Goal: Use online tool/utility: Utilize a website feature to perform a specific function

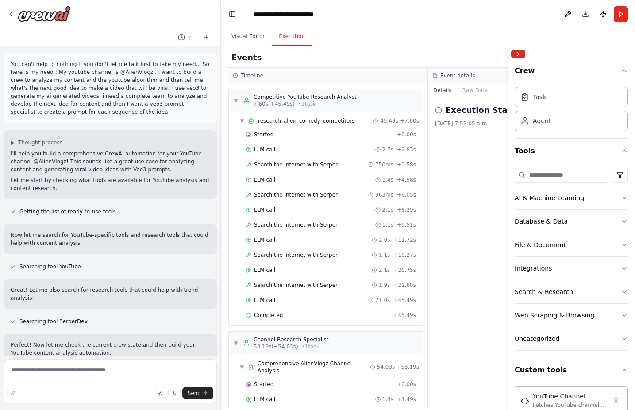
scroll to position [50, 0]
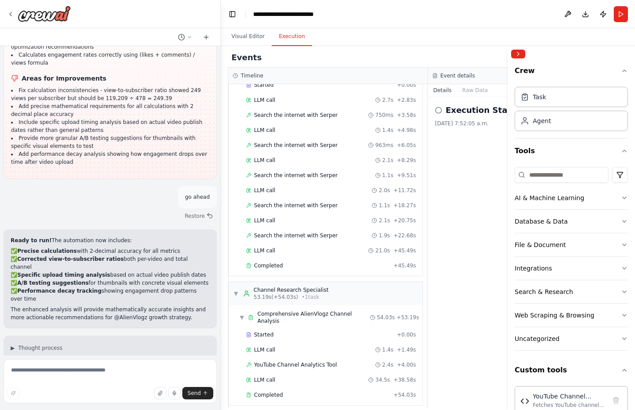
scroll to position [15691, 0]
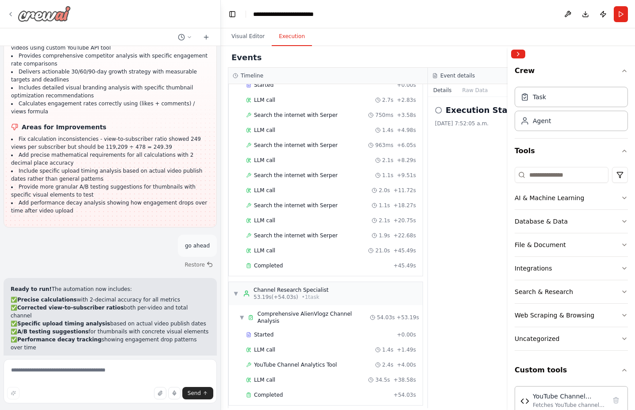
click at [45, 15] on img at bounding box center [44, 14] width 53 height 16
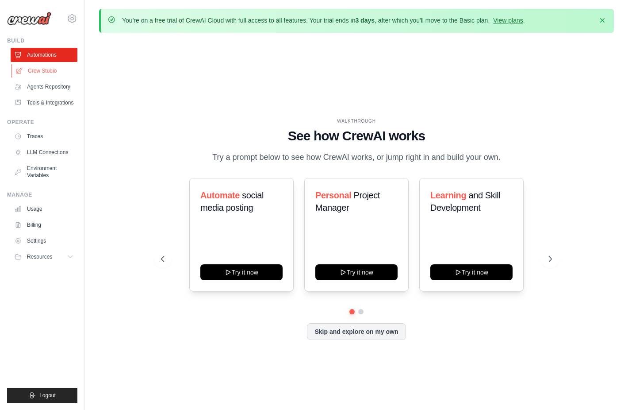
click at [50, 72] on link "Crew Studio" at bounding box center [45, 71] width 67 height 14
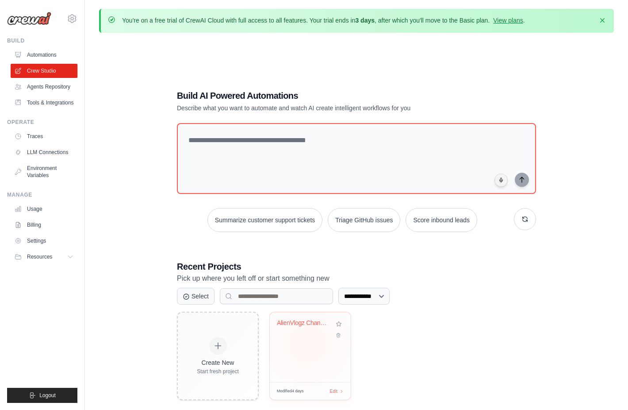
click at [308, 343] on div "AlienVlogz Channel Analysis" at bounding box center [310, 347] width 81 height 70
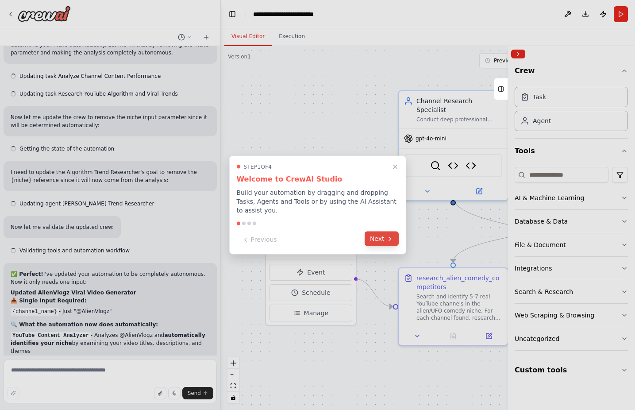
click at [383, 240] on button "Next" at bounding box center [381, 238] width 34 height 15
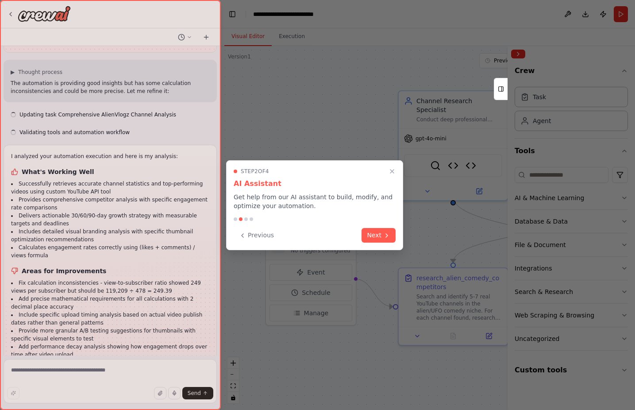
scroll to position [15635, 0]
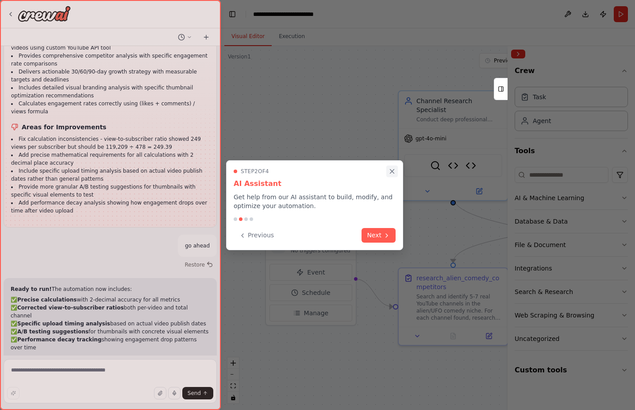
click at [395, 169] on icon "Close walkthrough" at bounding box center [392, 171] width 8 height 8
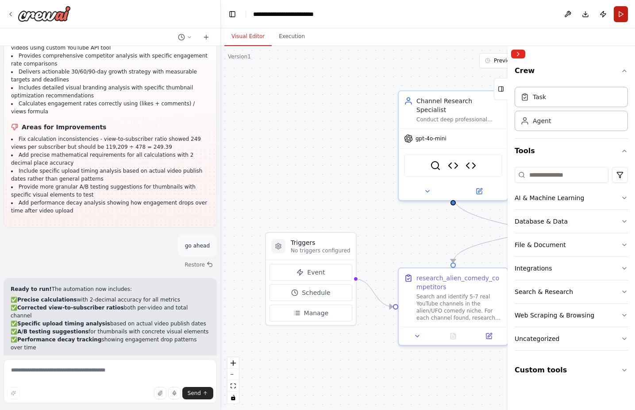
click at [621, 13] on button "Run" at bounding box center [621, 14] width 14 height 16
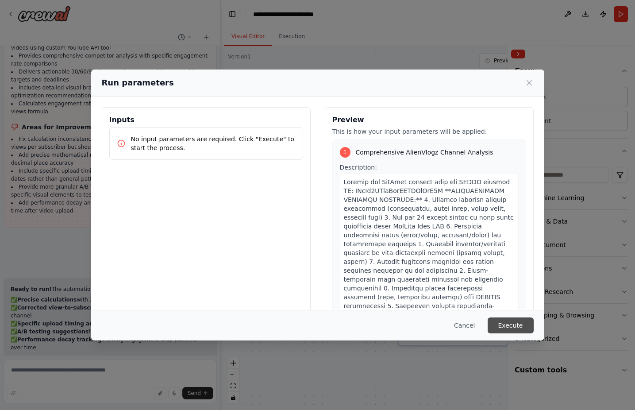
click at [515, 330] on button "Execute" at bounding box center [510, 325] width 46 height 16
